Goal: Information Seeking & Learning: Learn about a topic

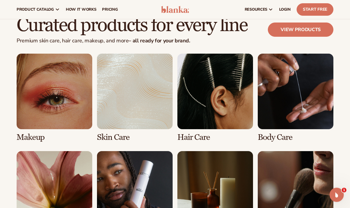
scroll to position [1054, 0]
click at [40, 107] on link "1 / 8" at bounding box center [55, 98] width 76 height 88
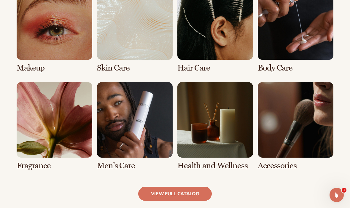
scroll to position [477, 0]
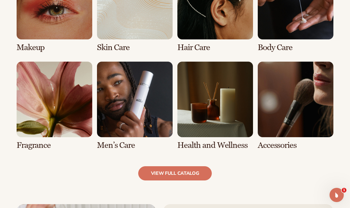
click at [119, 113] on link "6 / 8" at bounding box center [135, 106] width 76 height 88
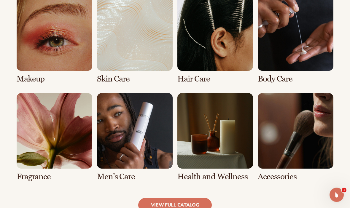
scroll to position [455, 0]
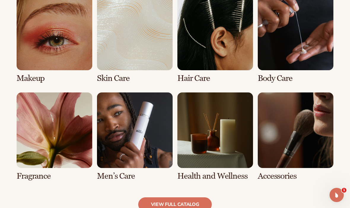
click at [228, 152] on link "7 / 8" at bounding box center [215, 136] width 76 height 88
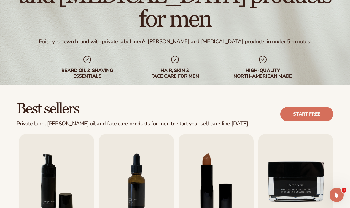
scroll to position [0, 0]
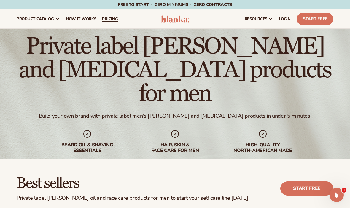
click at [110, 12] on link "pricing" at bounding box center [110, 18] width 22 height 19
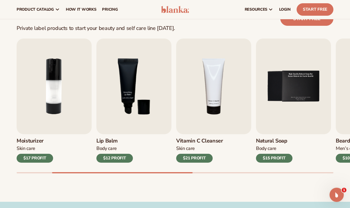
scroll to position [163, 0]
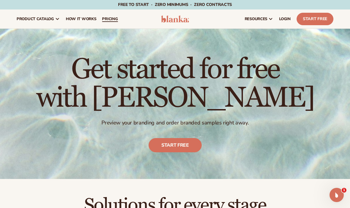
click at [110, 20] on span "pricing" at bounding box center [110, 19] width 16 height 5
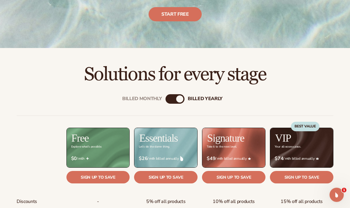
scroll to position [191, 0]
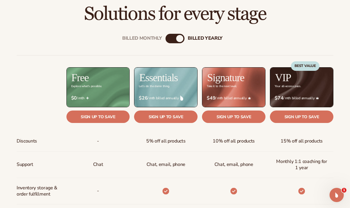
click at [303, 93] on div "BEST VALUE" at bounding box center [305, 79] width 28 height 36
click at [310, 94] on div "BEST VALUE" at bounding box center [305, 79] width 28 height 36
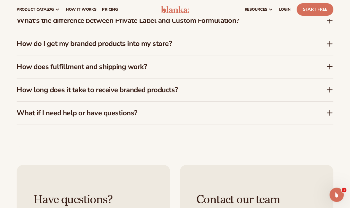
scroll to position [924, 0]
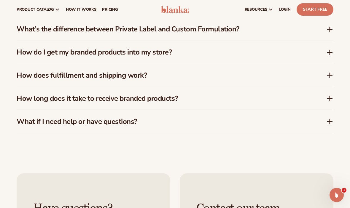
click at [22, 80] on div "How does fulfillment and shipping work?" at bounding box center [175, 75] width 316 height 23
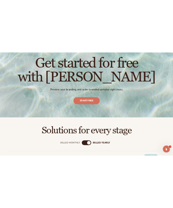
scroll to position [0, 0]
